Goal: Task Accomplishment & Management: Use online tool/utility

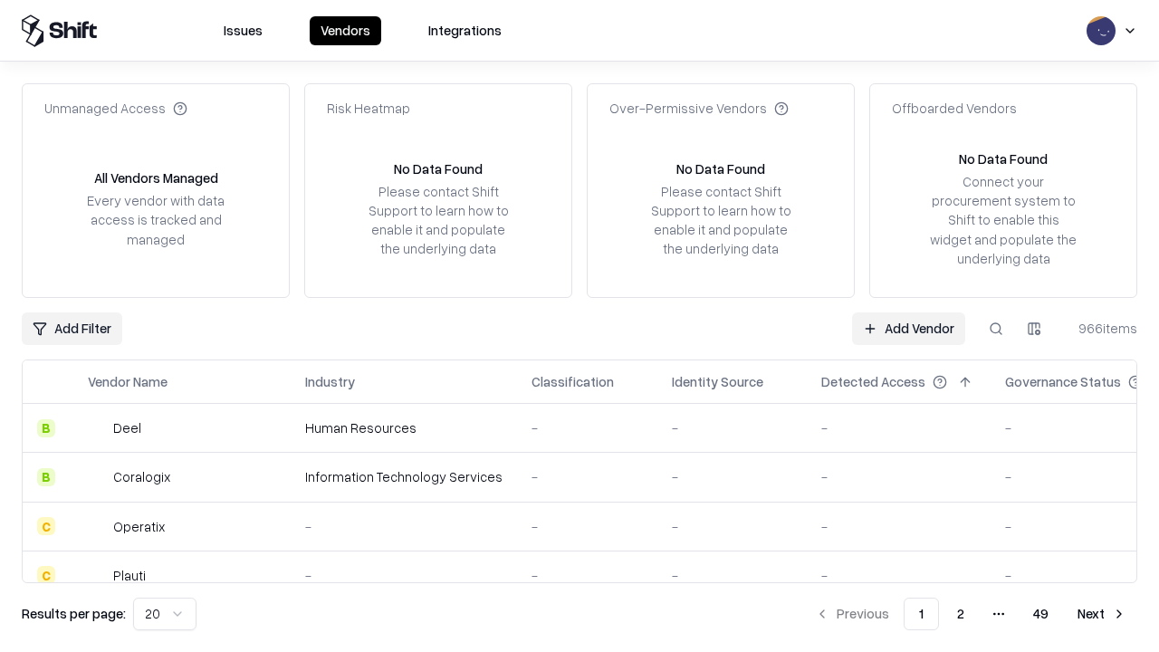
click at [909, 328] on link "Add Vendor" at bounding box center [908, 329] width 113 height 33
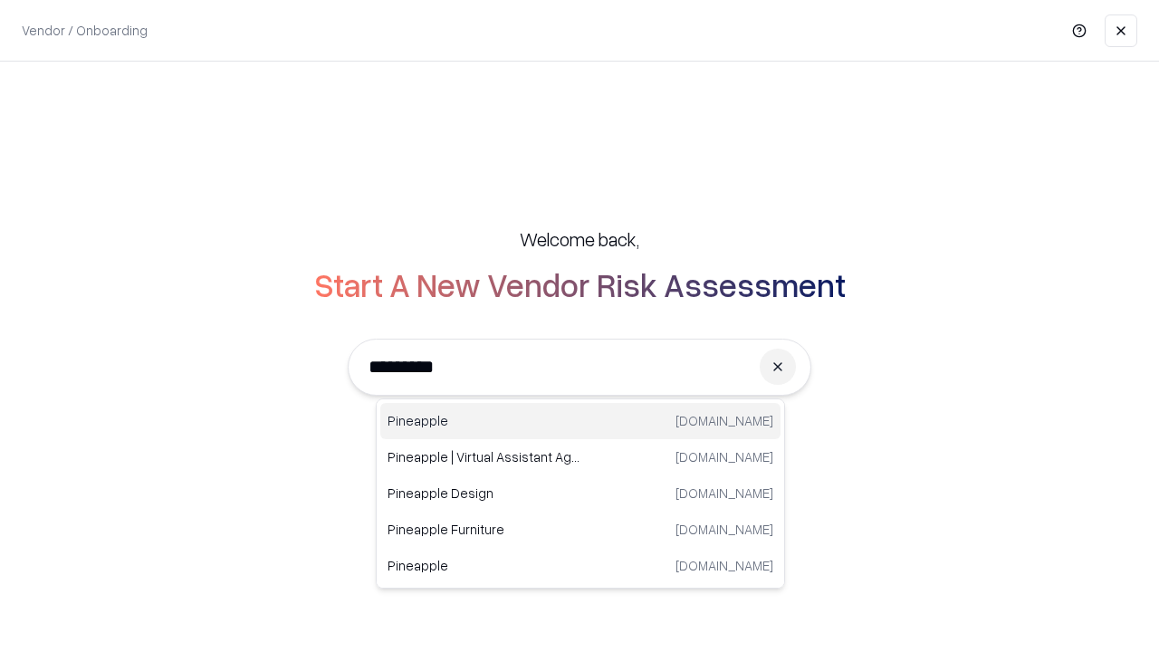
click at [581, 421] on div "Pineapple pineappleenergy.com" at bounding box center [580, 421] width 400 height 36
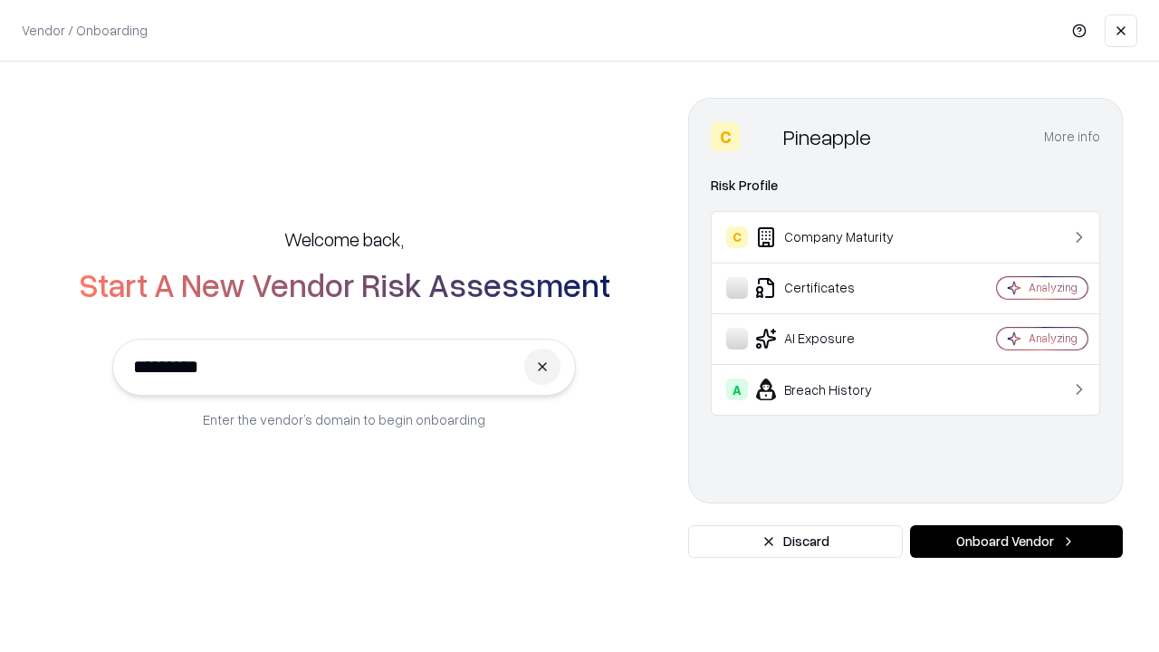
type input "*********"
click at [1016, 542] on button "Onboard Vendor" at bounding box center [1016, 541] width 213 height 33
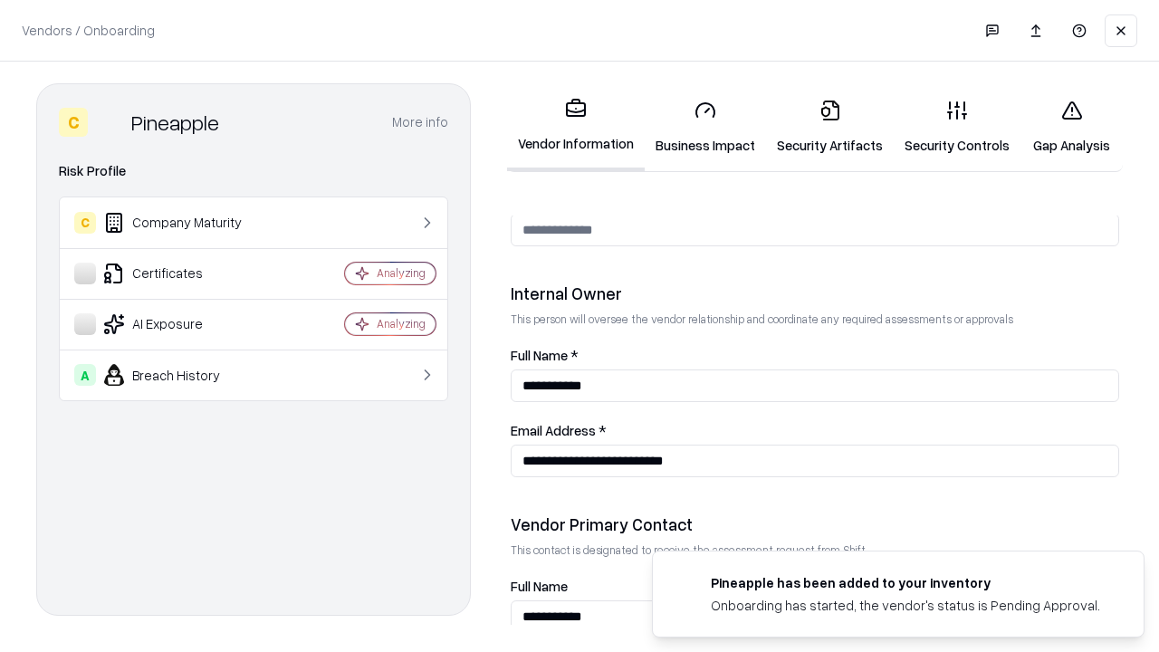
scroll to position [938, 0]
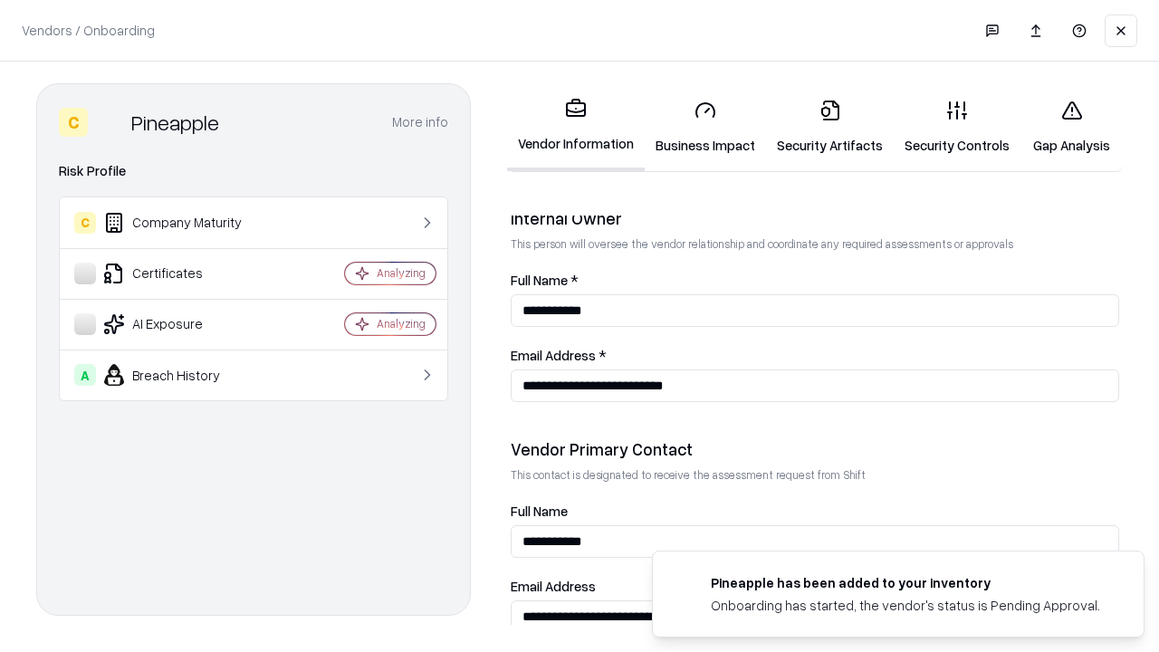
click at [706, 127] on link "Business Impact" at bounding box center [705, 127] width 121 height 84
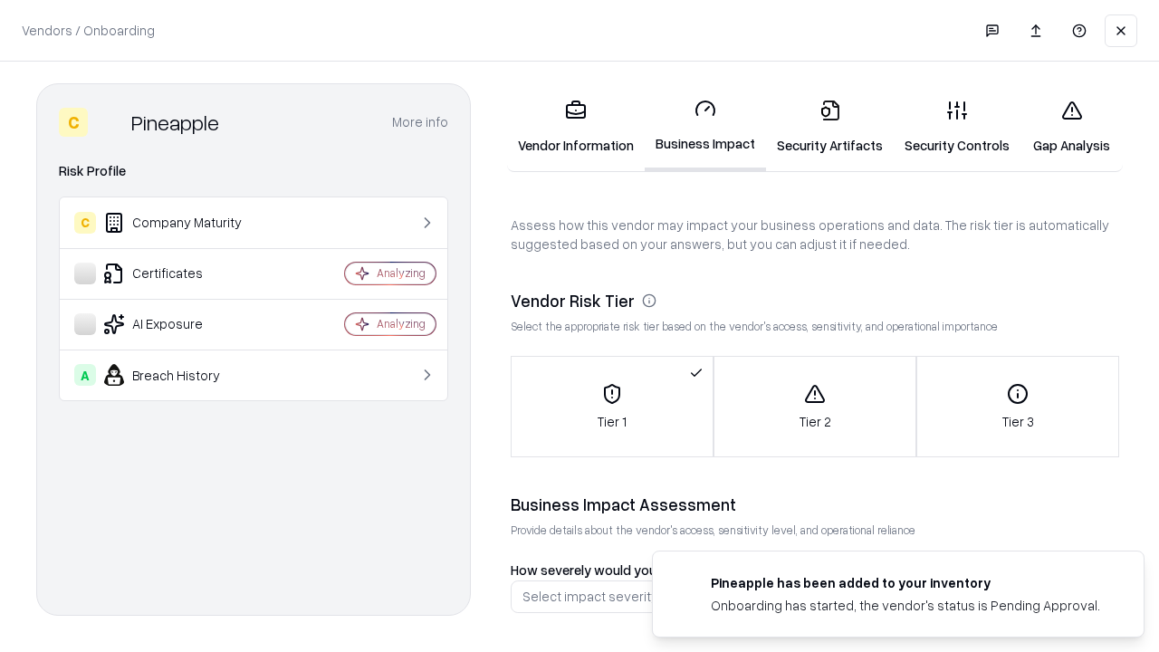
click at [830, 127] on link "Security Artifacts" at bounding box center [830, 127] width 128 height 84
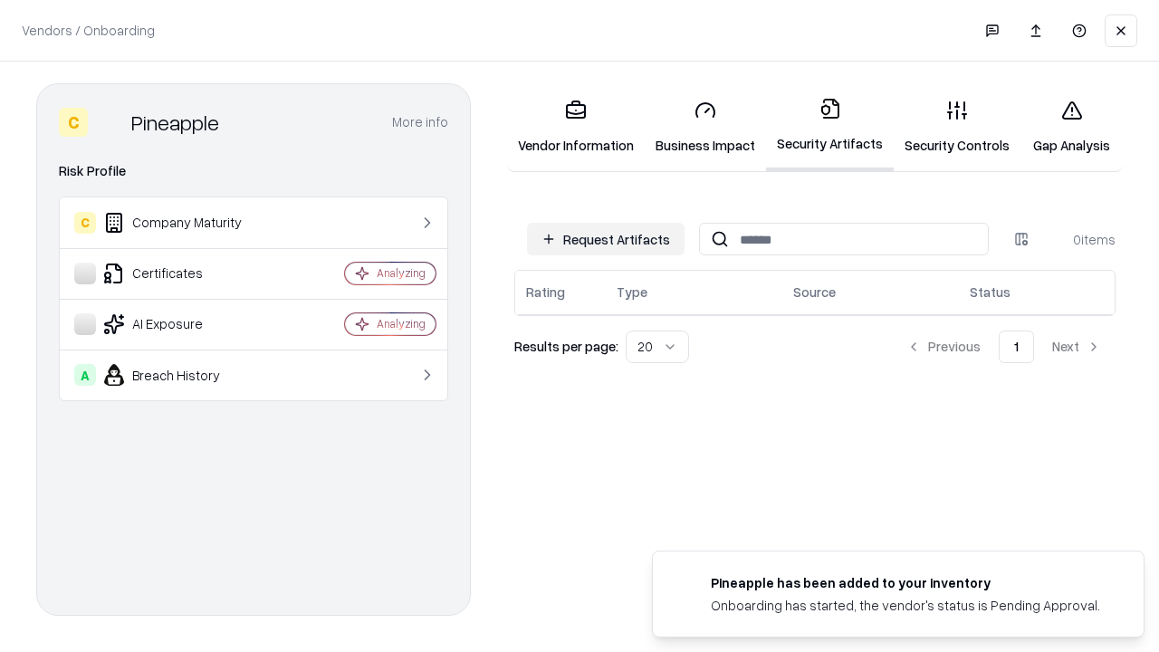
click at [606, 239] on button "Request Artifacts" at bounding box center [606, 239] width 158 height 33
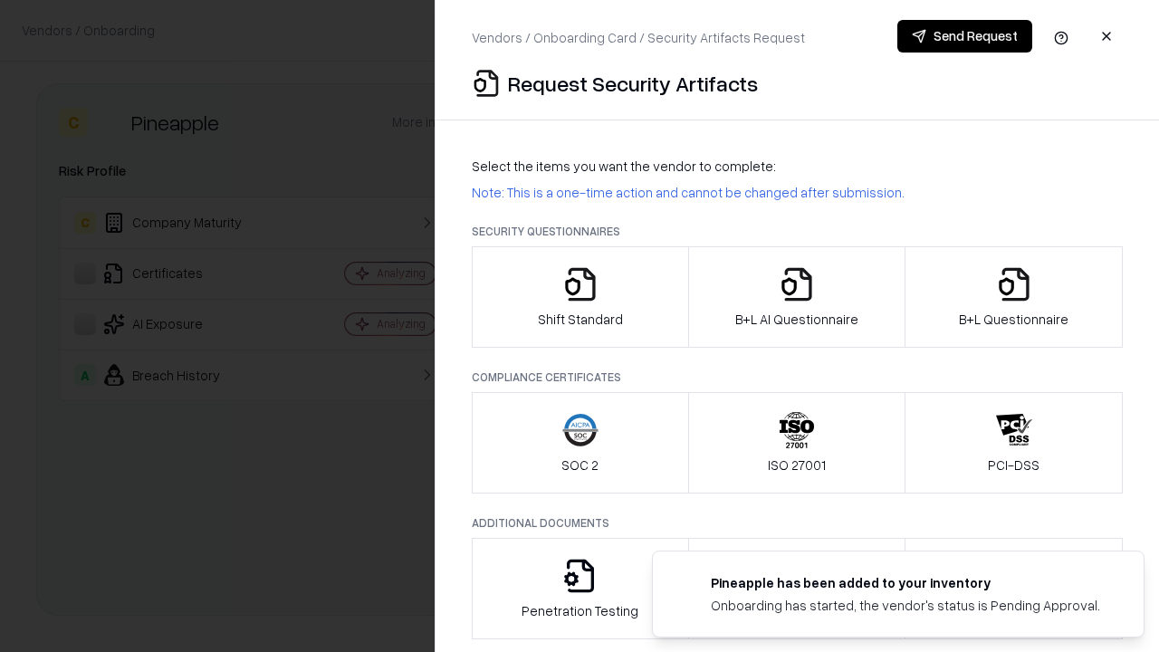
click at [580, 297] on icon "button" at bounding box center [581, 284] width 36 height 36
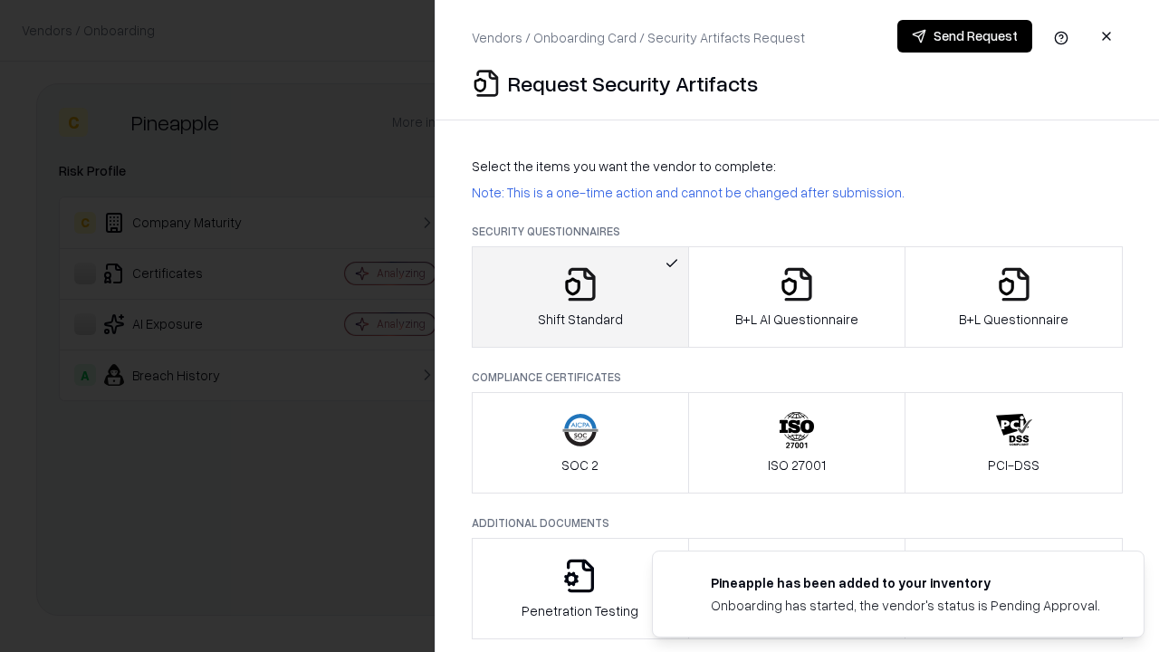
click at [965, 36] on button "Send Request" at bounding box center [965, 36] width 135 height 33
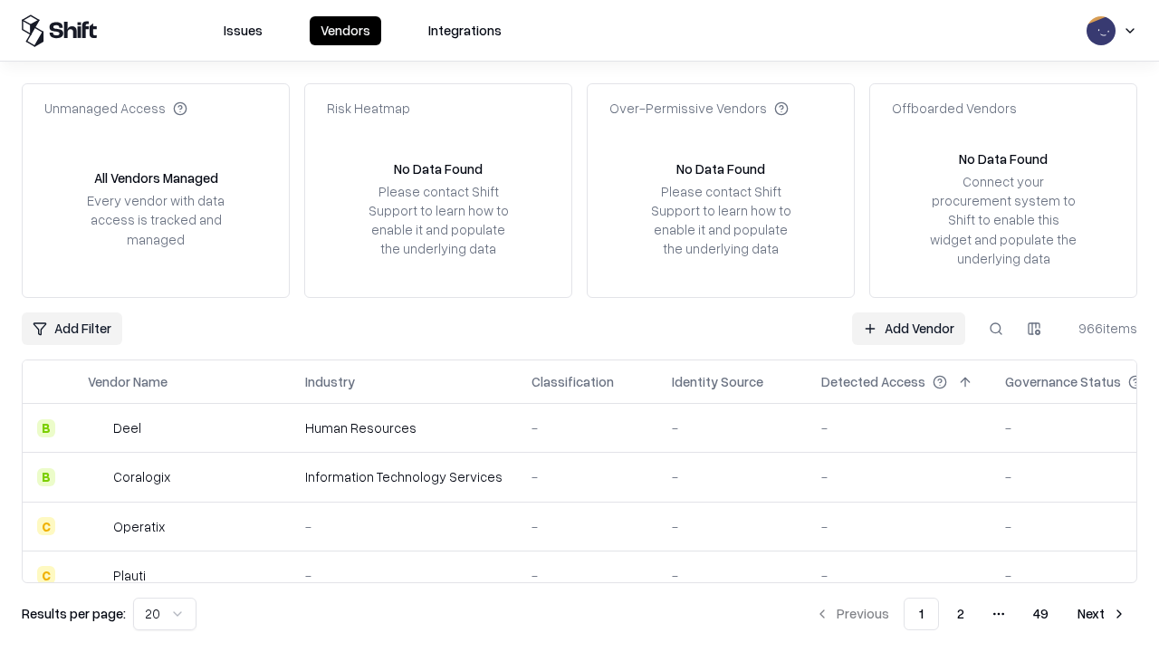
click at [996, 328] on button at bounding box center [996, 329] width 33 height 33
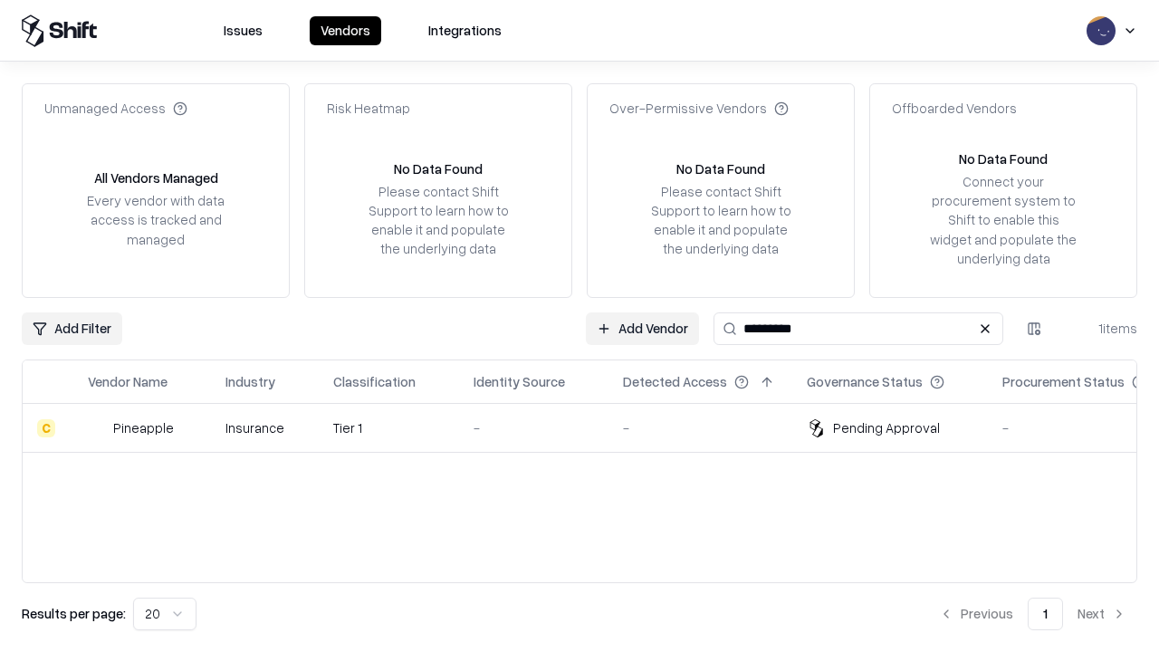
type input "*********"
click at [591, 428] on div "-" at bounding box center [534, 427] width 120 height 19
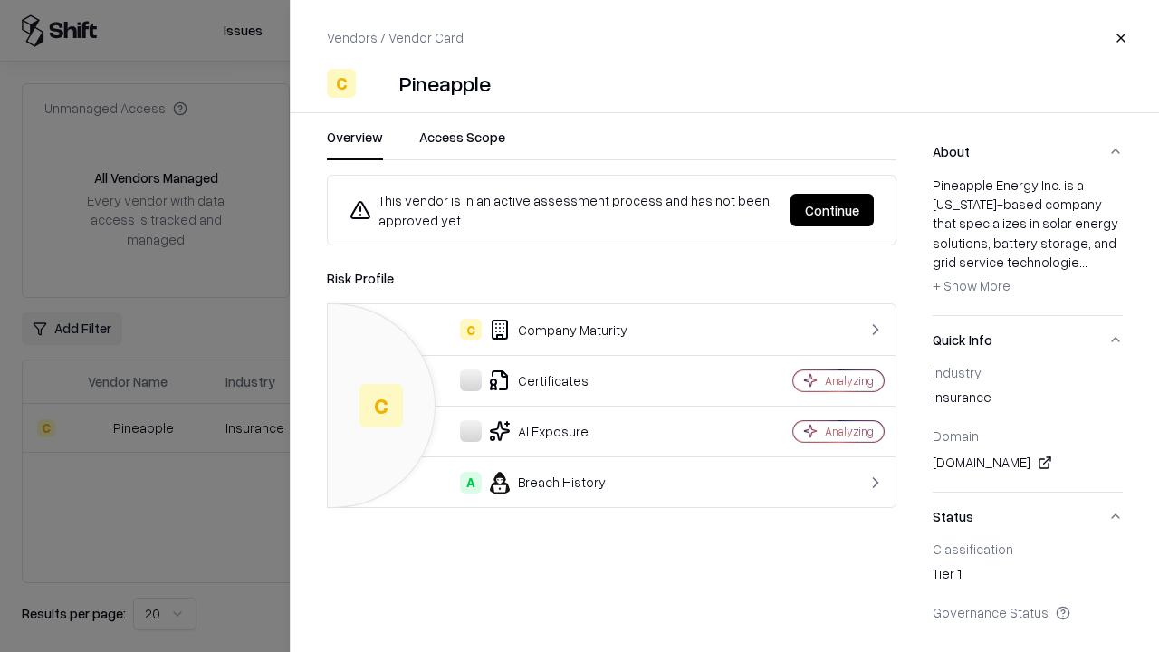
click at [832, 210] on button "Continue" at bounding box center [832, 210] width 83 height 33
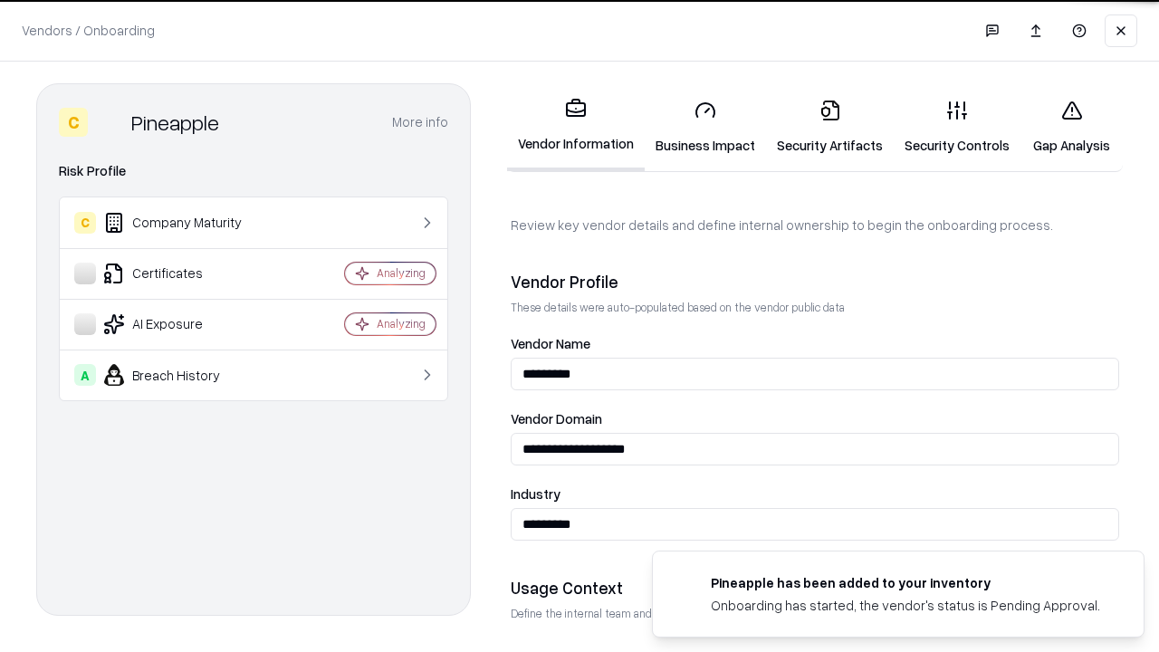
click at [830, 127] on link "Security Artifacts" at bounding box center [830, 127] width 128 height 84
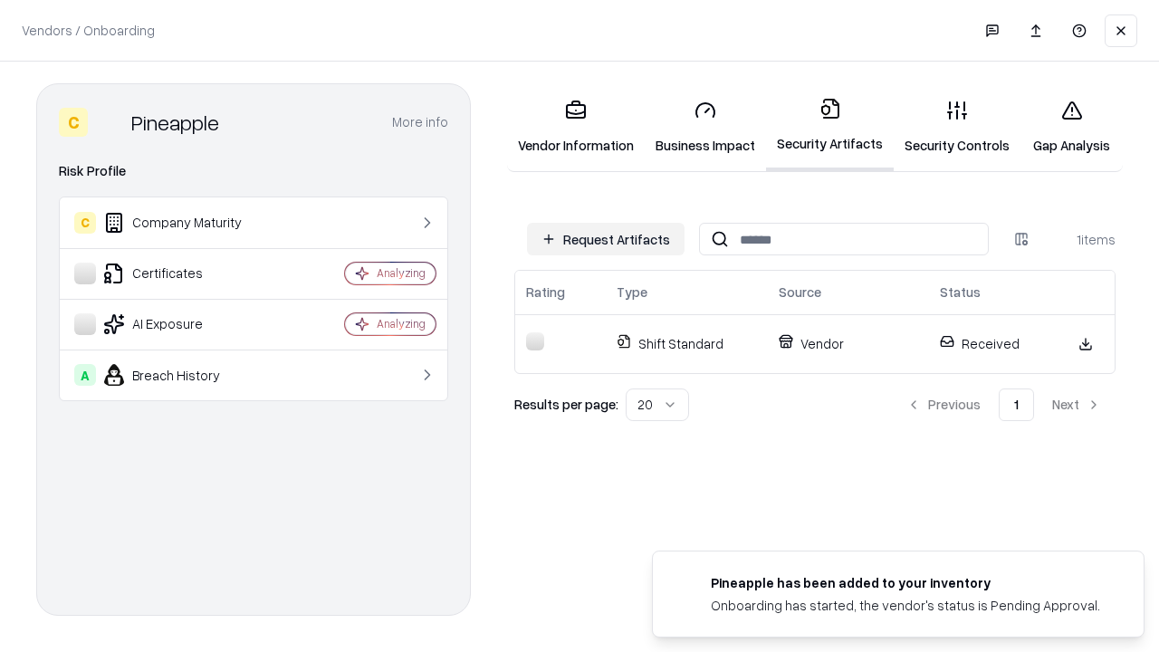
click at [957, 127] on link "Security Controls" at bounding box center [957, 127] width 127 height 84
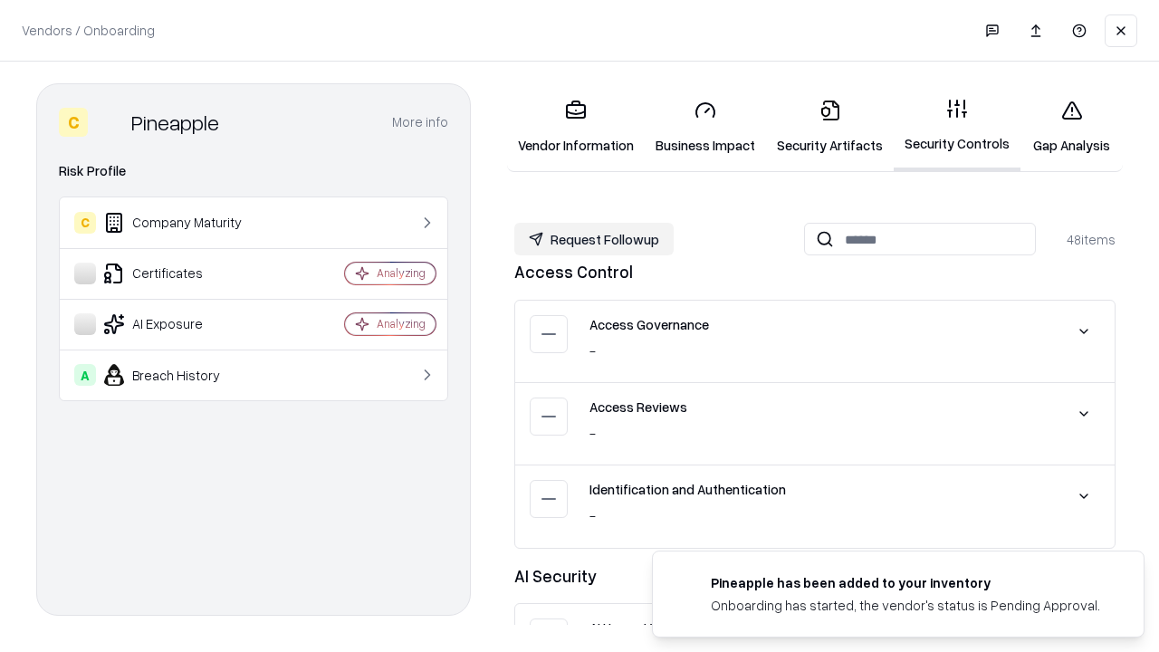
click at [594, 239] on button "Request Followup" at bounding box center [594, 239] width 159 height 33
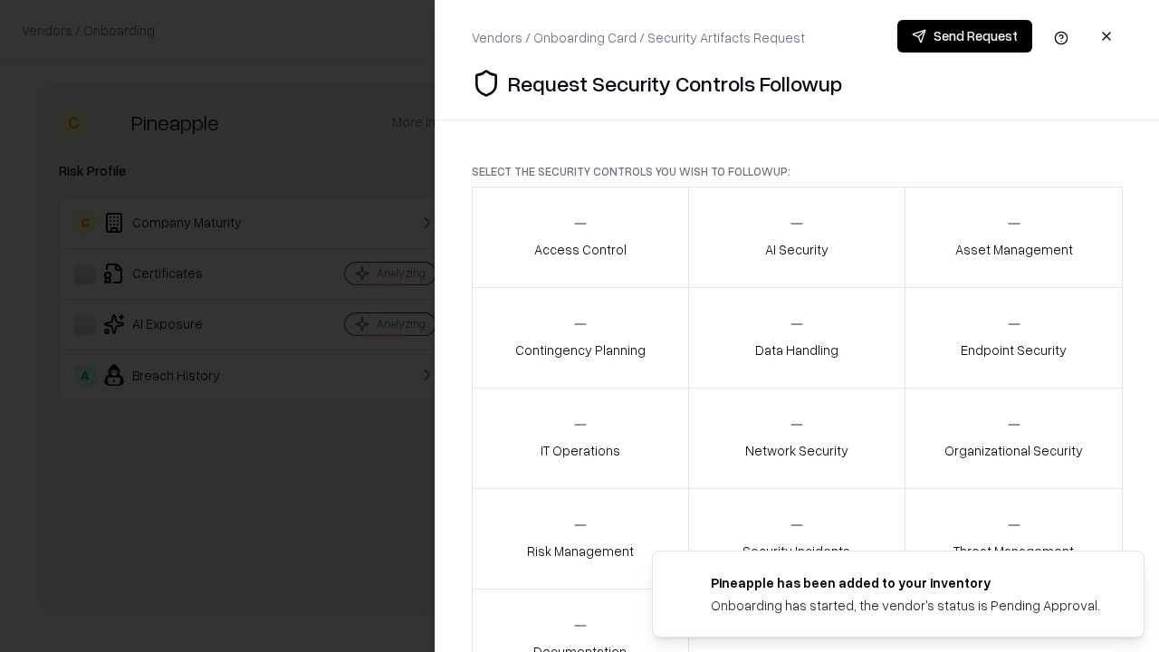
click at [580, 237] on div "Access Control" at bounding box center [580, 237] width 92 height 44
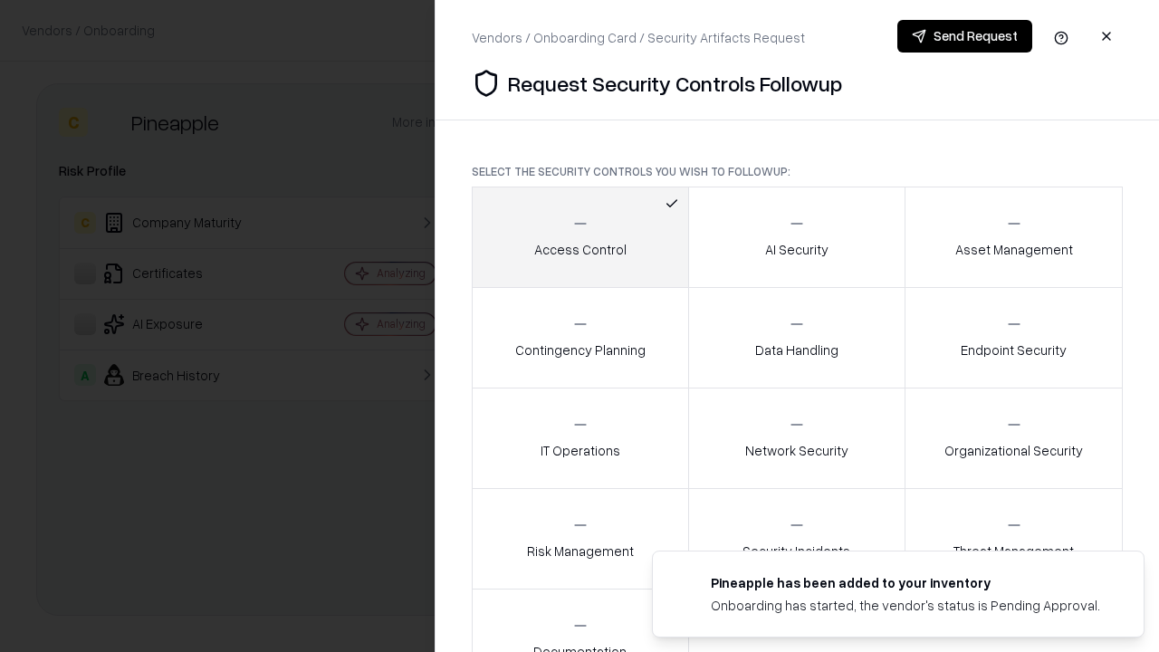
click at [965, 36] on button "Send Request" at bounding box center [965, 36] width 135 height 33
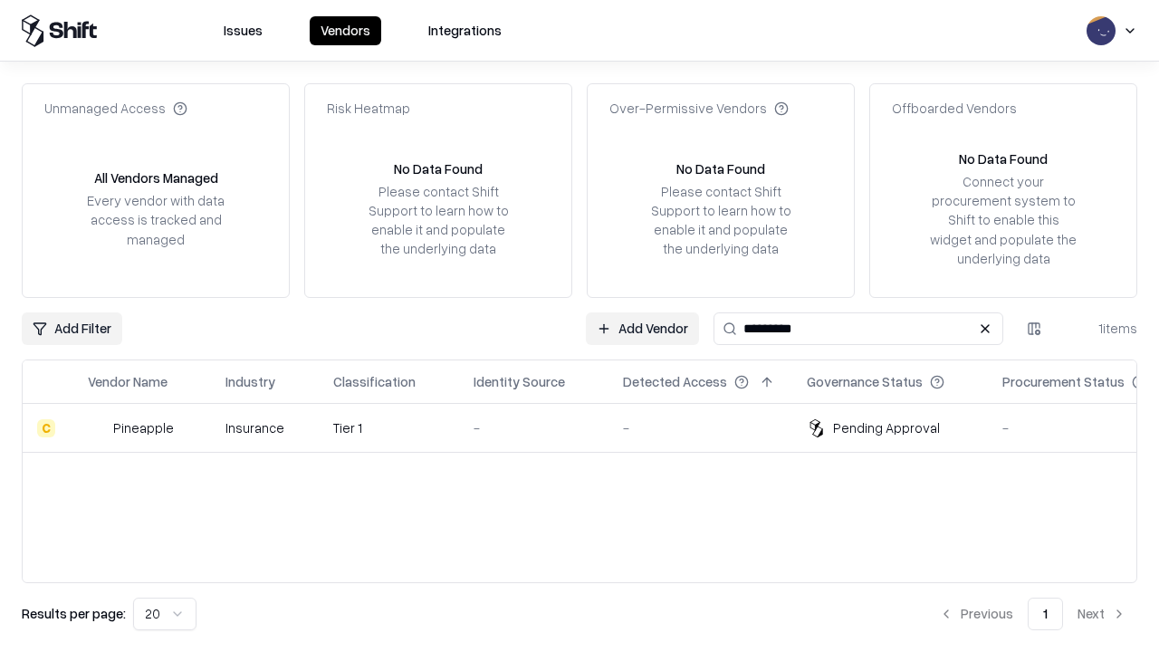
type input "*********"
click at [591, 428] on div "-" at bounding box center [534, 427] width 120 height 19
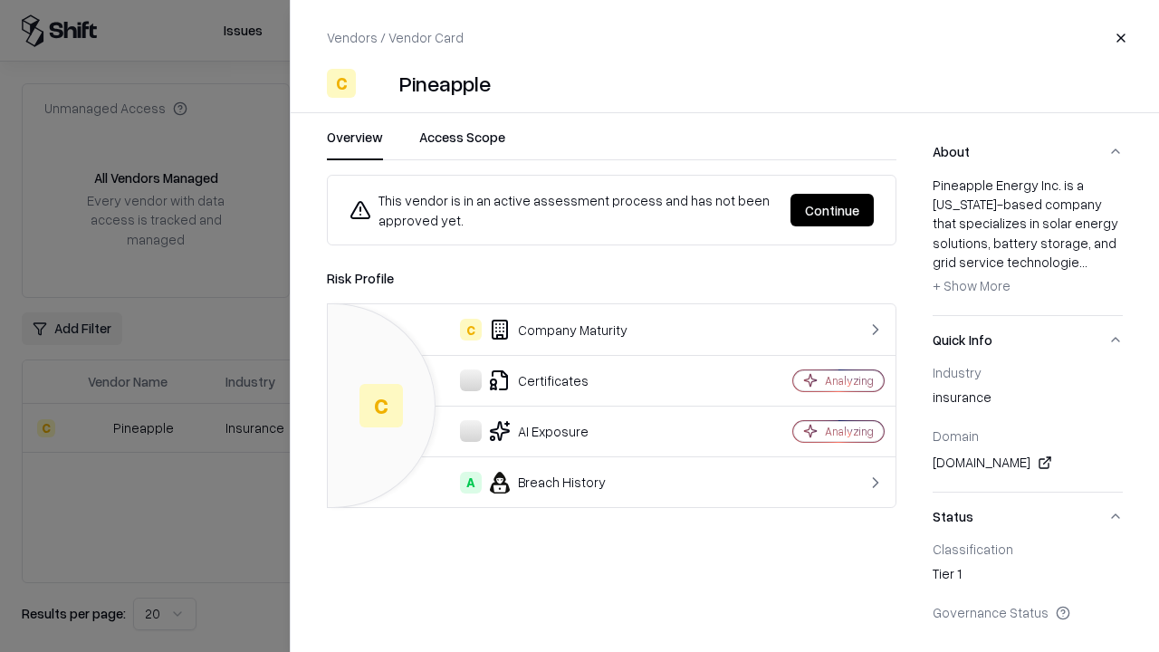
click at [832, 210] on button "Continue" at bounding box center [832, 210] width 83 height 33
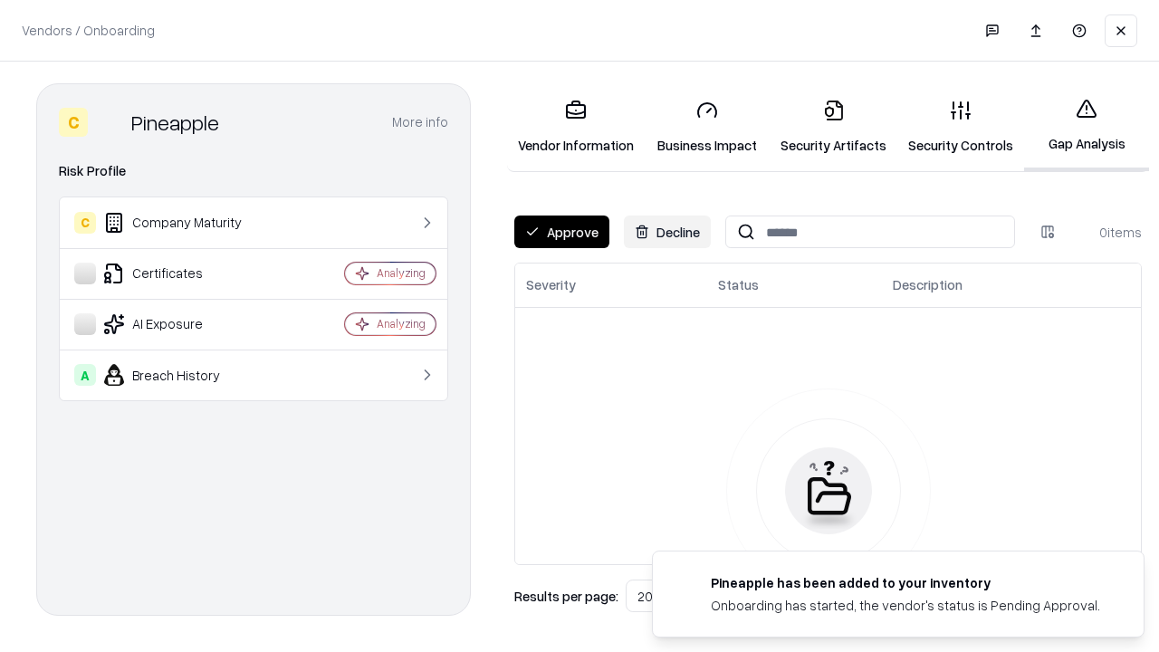
click at [562, 232] on button "Approve" at bounding box center [562, 232] width 95 height 33
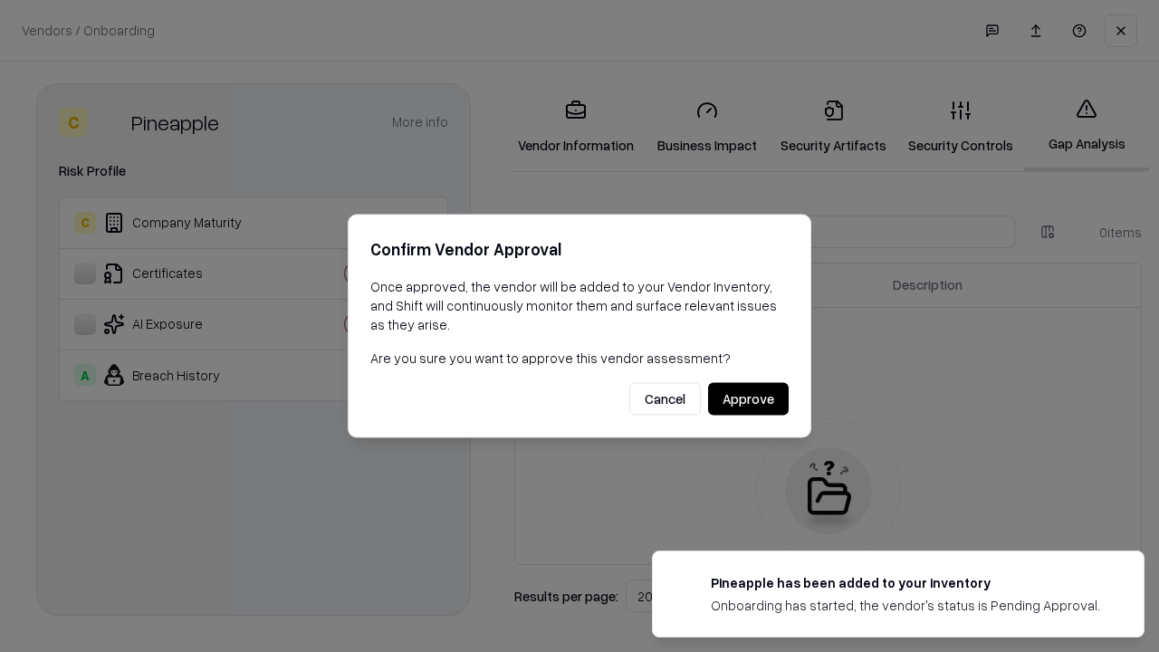
click at [748, 399] on button "Approve" at bounding box center [748, 399] width 81 height 33
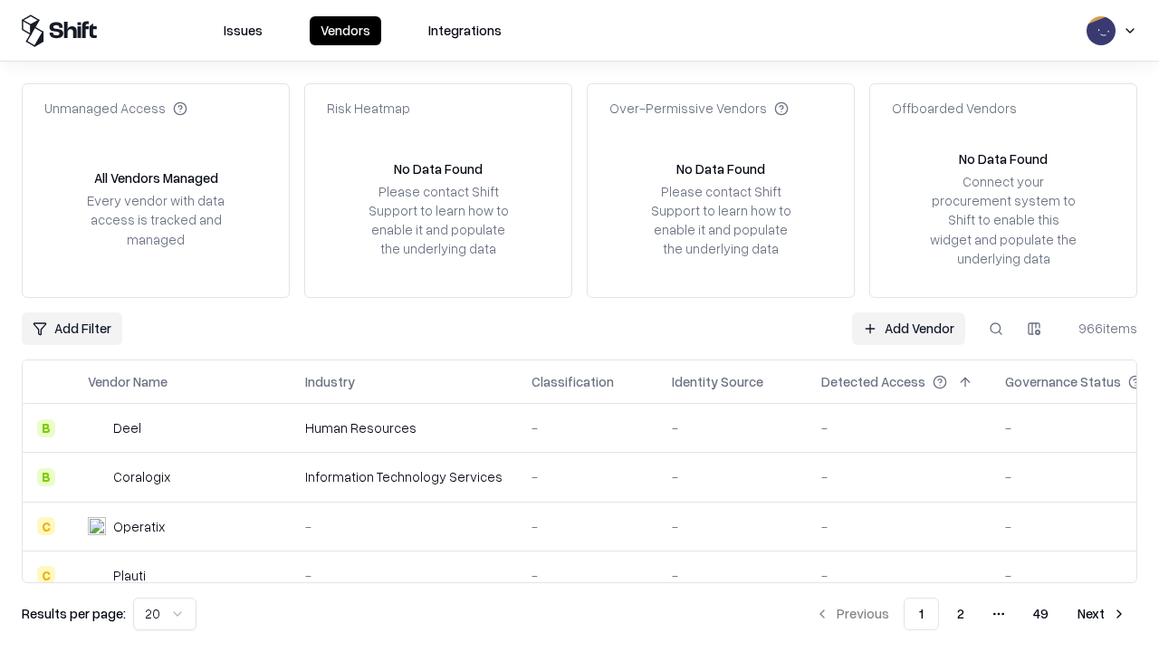
type input "*********"
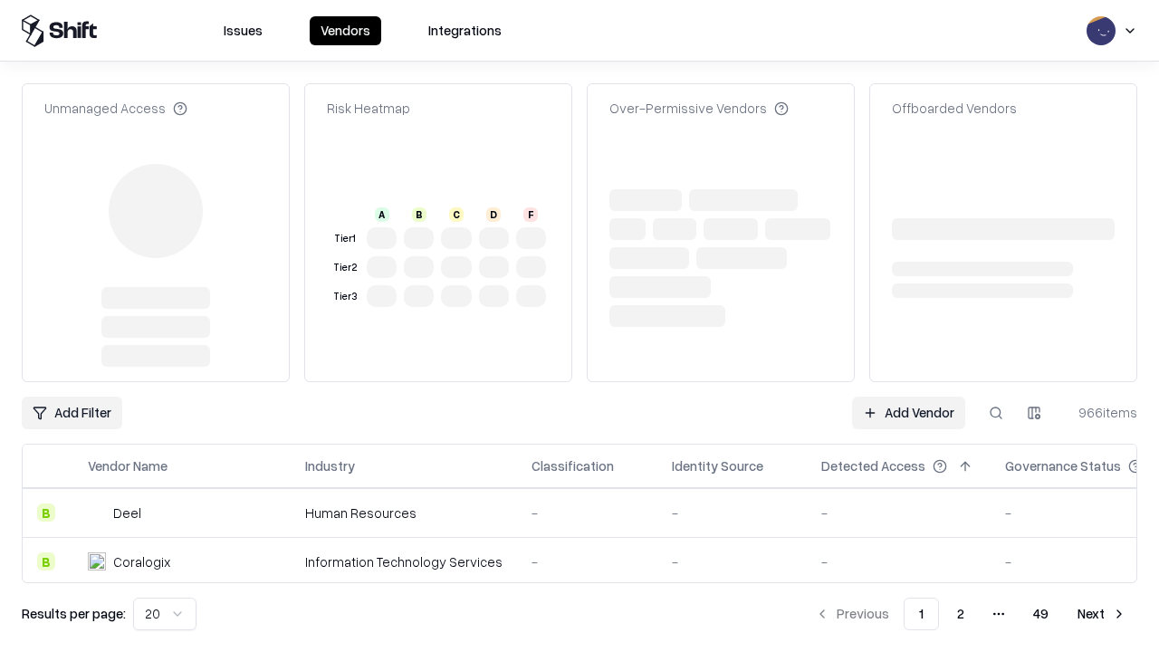
click at [909, 397] on link "Add Vendor" at bounding box center [908, 413] width 113 height 33
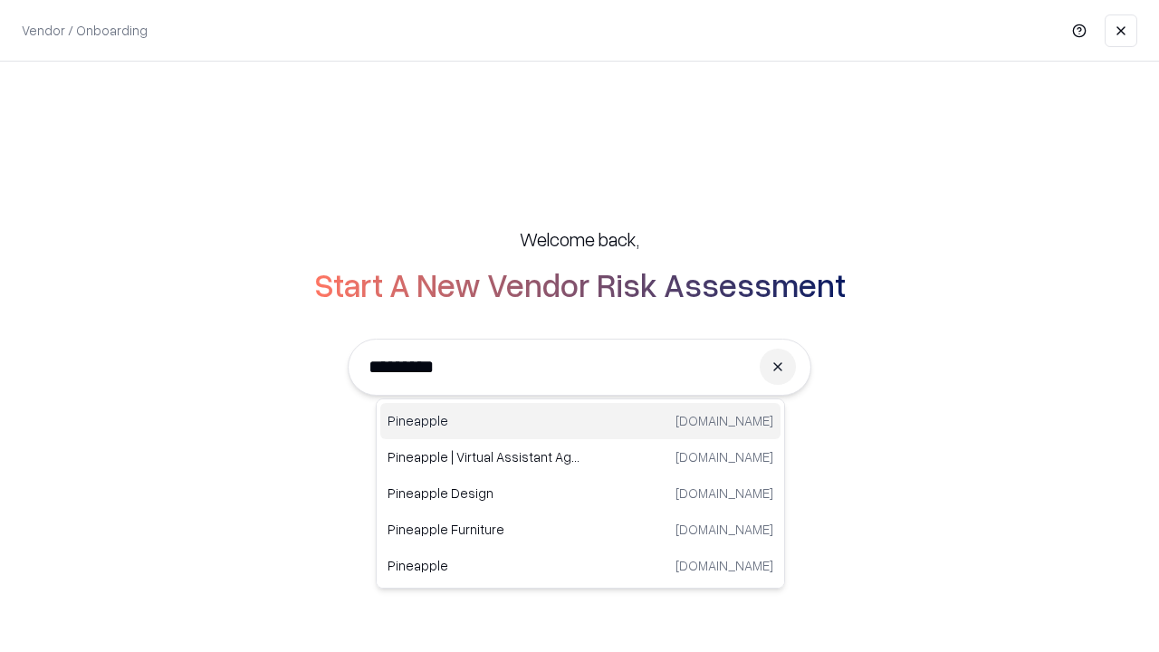
click at [581, 421] on div "Pineapple pineappleenergy.com" at bounding box center [580, 421] width 400 height 36
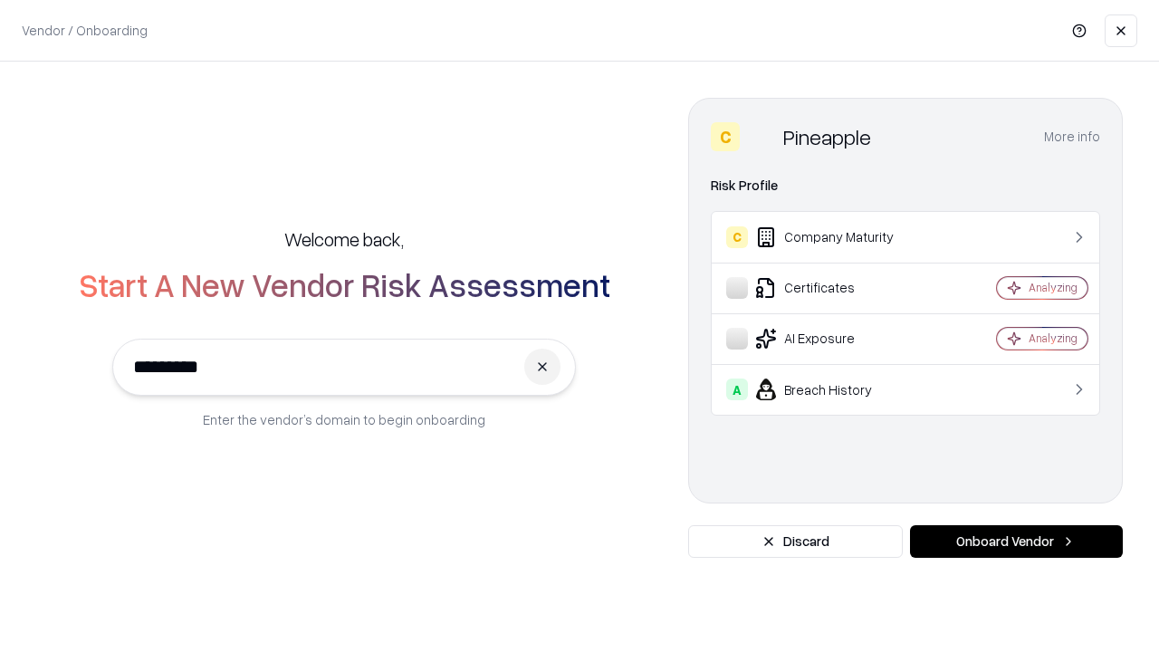
type input "*********"
click at [1016, 542] on button "Onboard Vendor" at bounding box center [1016, 541] width 213 height 33
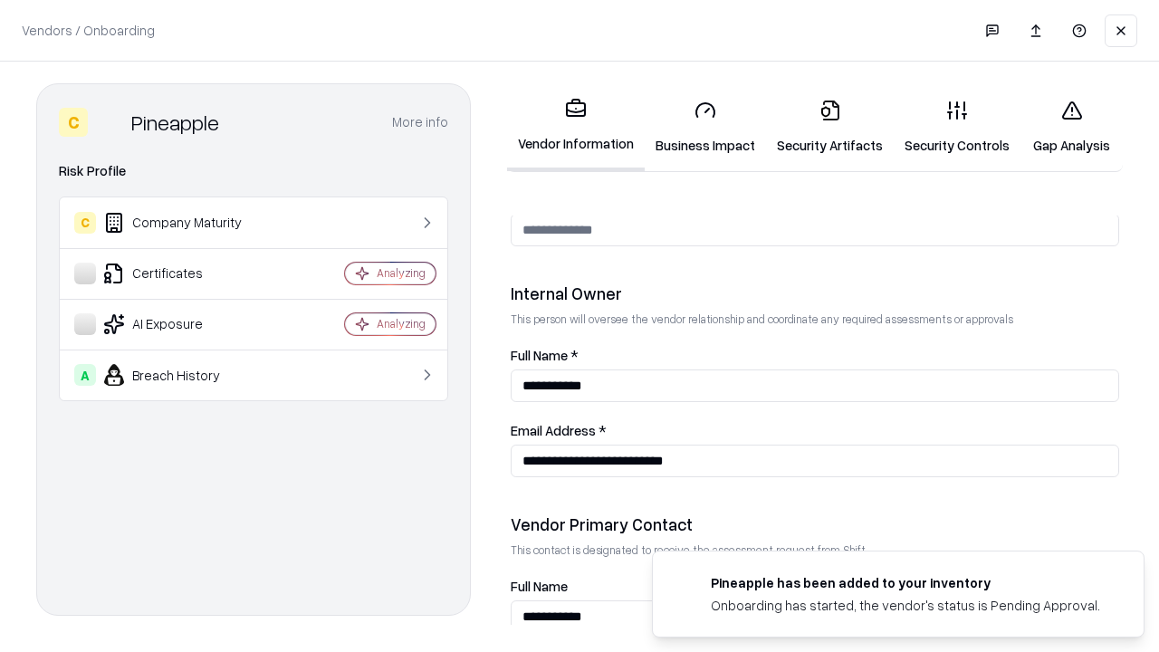
scroll to position [938, 0]
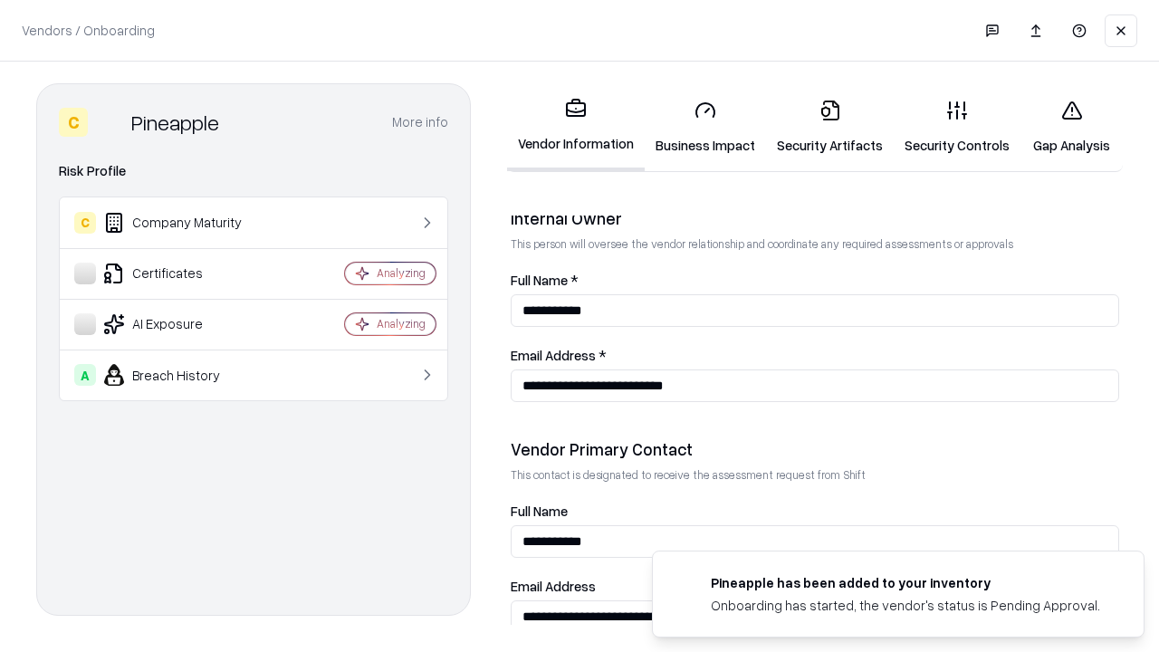
click at [1072, 127] on link "Gap Analysis" at bounding box center [1072, 127] width 102 height 84
